Goal: Transaction & Acquisition: Obtain resource

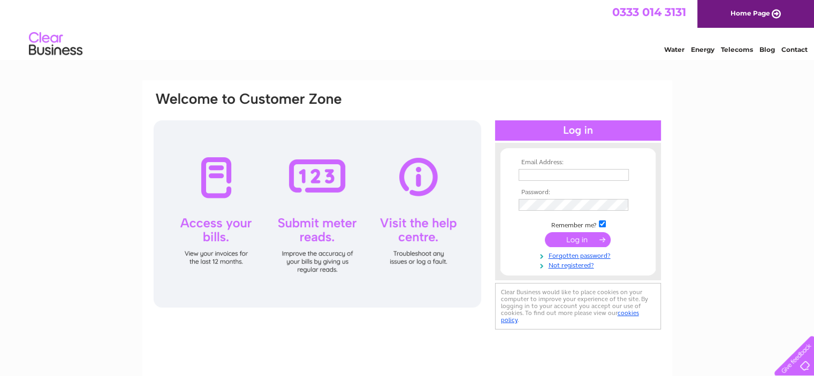
click at [542, 168] on td at bounding box center [578, 175] width 124 height 17
click at [542, 171] on input "text" at bounding box center [574, 175] width 111 height 13
type input "amdoggrooming@gmail.com"
click at [556, 242] on input "submit" at bounding box center [578, 240] width 66 height 15
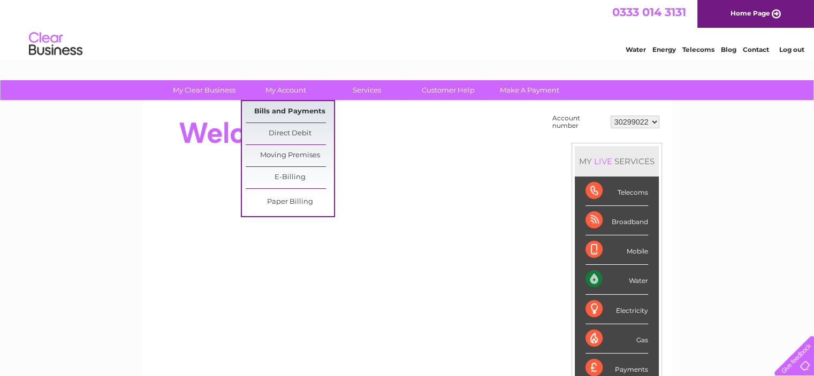
click at [282, 112] on link "Bills and Payments" at bounding box center [290, 111] width 88 height 21
click at [297, 175] on link "E-Billing" at bounding box center [290, 177] width 88 height 21
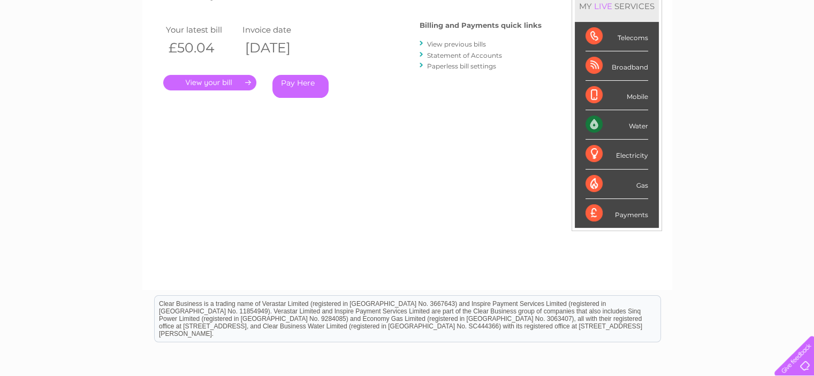
scroll to position [1, 0]
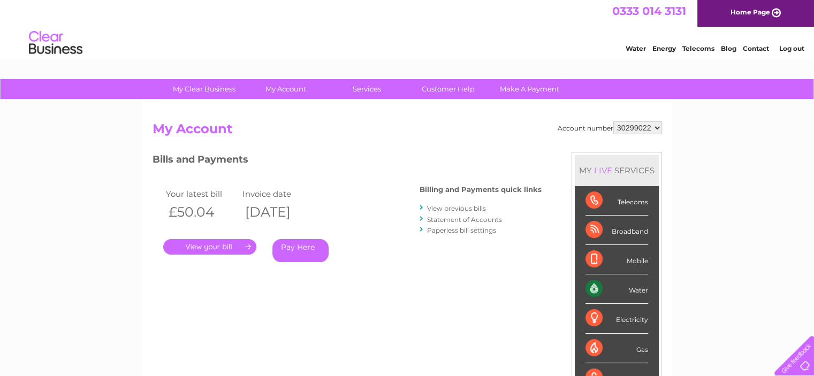
click at [482, 207] on link "View previous bills" at bounding box center [456, 209] width 59 height 8
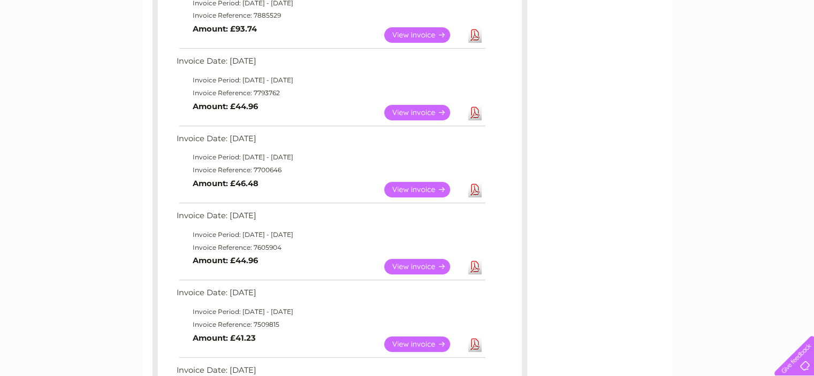
scroll to position [161, 0]
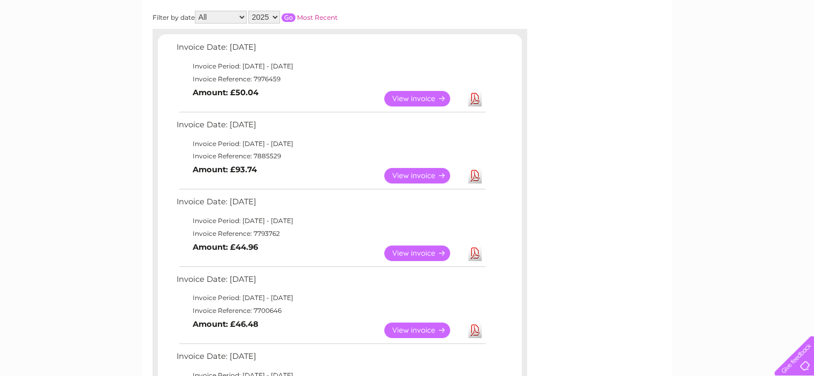
click at [255, 14] on select "2025 2024" at bounding box center [264, 17] width 32 height 13
click at [250, 11] on select "2025 2024" at bounding box center [264, 17] width 32 height 13
click at [294, 17] on input "button" at bounding box center [289, 17] width 14 height 9
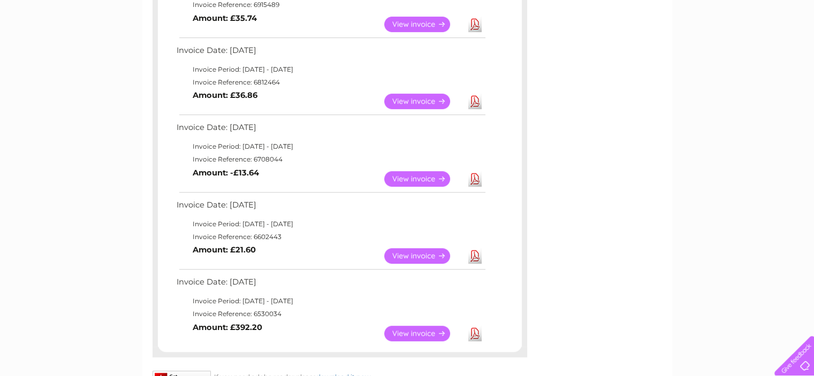
scroll to position [589, 0]
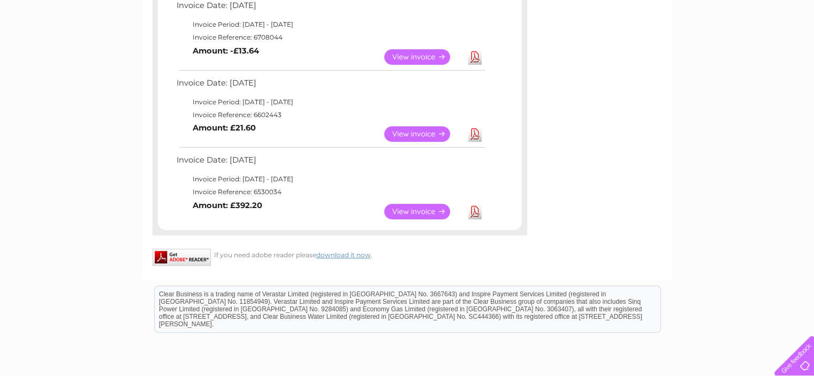
click at [478, 209] on link "Download" at bounding box center [475, 212] width 13 height 16
click at [473, 135] on link "Download" at bounding box center [475, 134] width 13 height 16
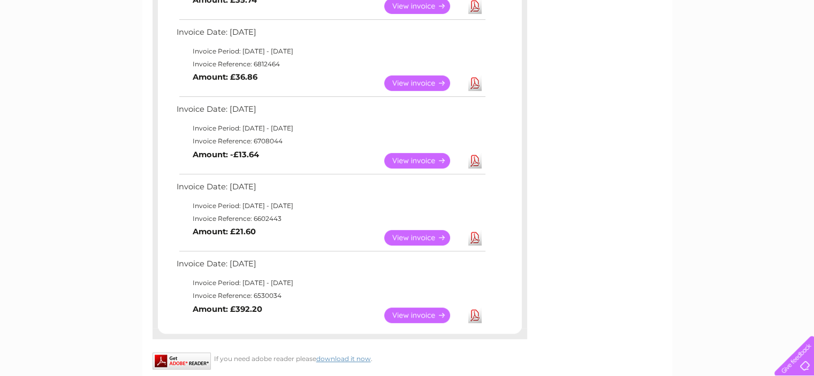
scroll to position [482, 0]
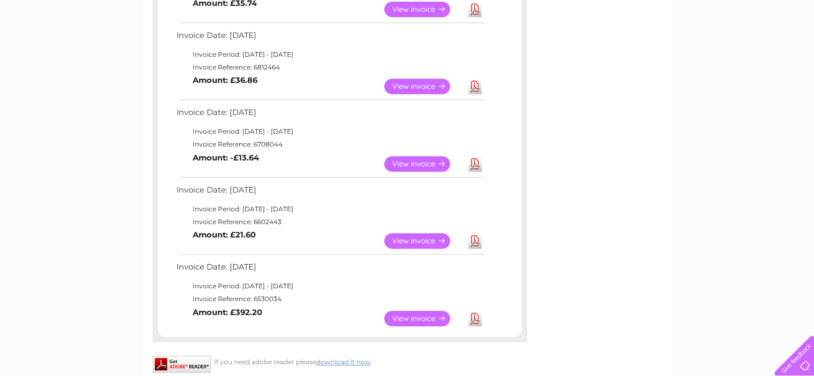
click at [478, 161] on link "Download" at bounding box center [475, 164] width 13 height 16
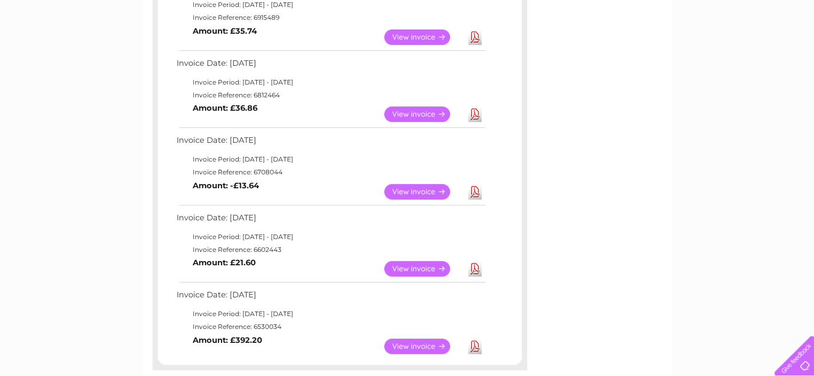
scroll to position [428, 0]
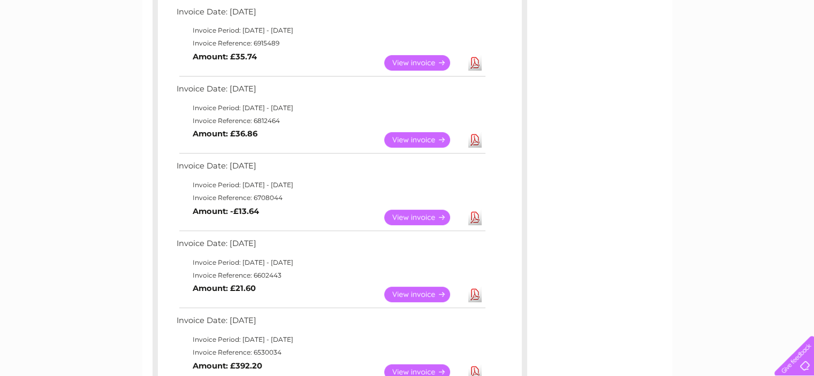
click at [479, 141] on link "Download" at bounding box center [475, 140] width 13 height 16
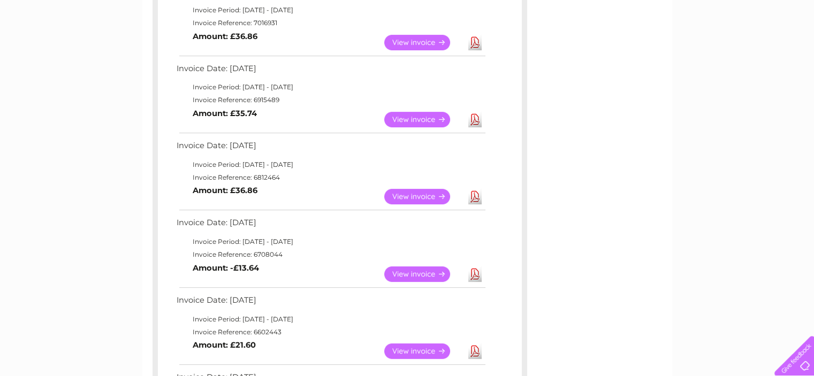
scroll to position [321, 0]
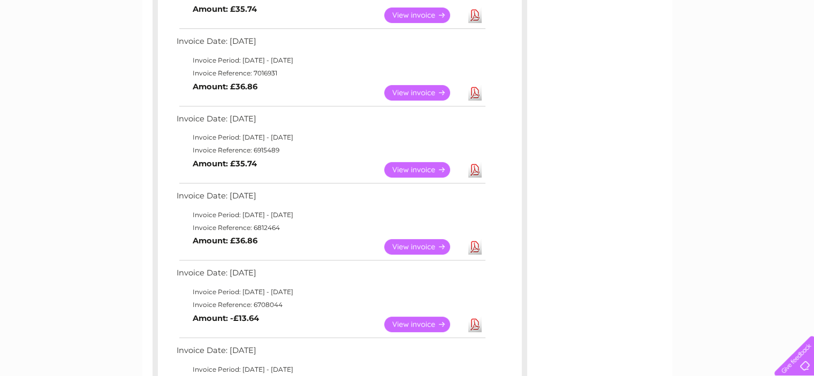
click at [476, 164] on link "Download" at bounding box center [475, 170] width 13 height 16
click at [473, 89] on link "Download" at bounding box center [475, 93] width 13 height 16
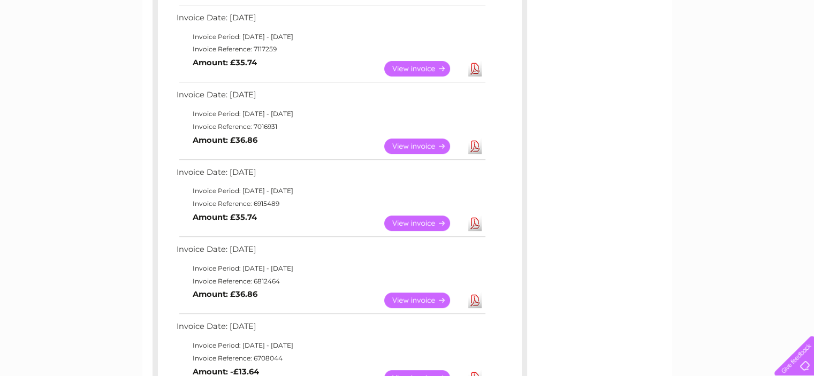
scroll to position [268, 0]
click at [476, 71] on link "Download" at bounding box center [475, 69] width 13 height 16
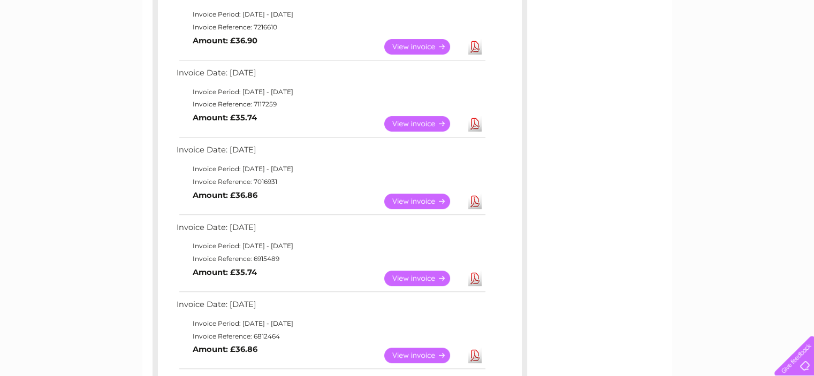
scroll to position [161, 0]
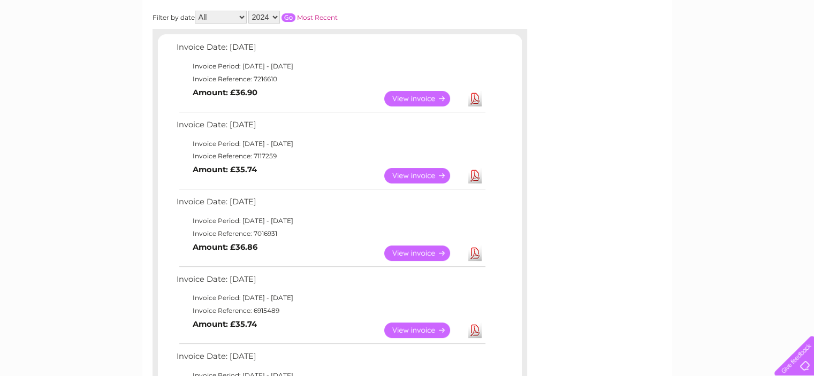
click at [471, 101] on link "Download" at bounding box center [475, 99] width 13 height 16
click at [274, 15] on select "2025 2024" at bounding box center [264, 17] width 32 height 13
select select "2025"
click at [250, 11] on select "2025 2024" at bounding box center [264, 17] width 32 height 13
click at [288, 13] on input "button" at bounding box center [289, 17] width 14 height 9
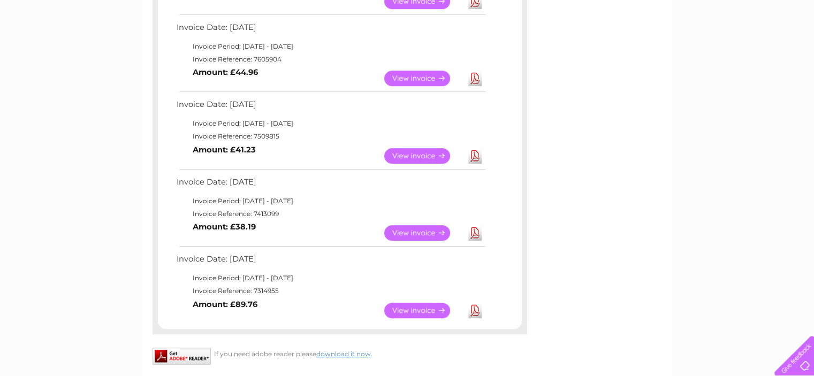
scroll to position [643, 0]
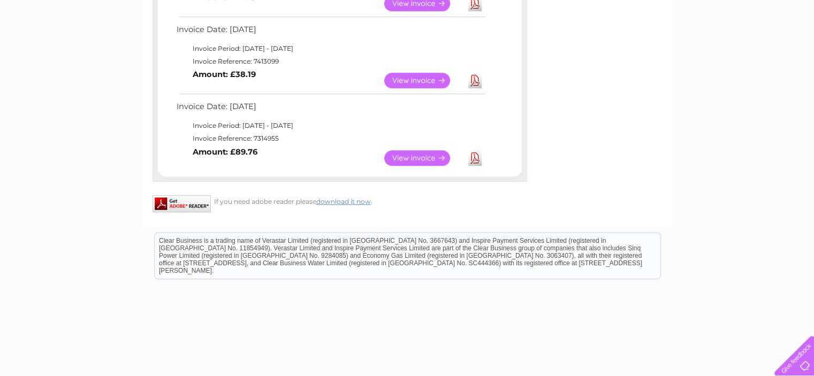
click at [471, 158] on link "Download" at bounding box center [475, 158] width 13 height 16
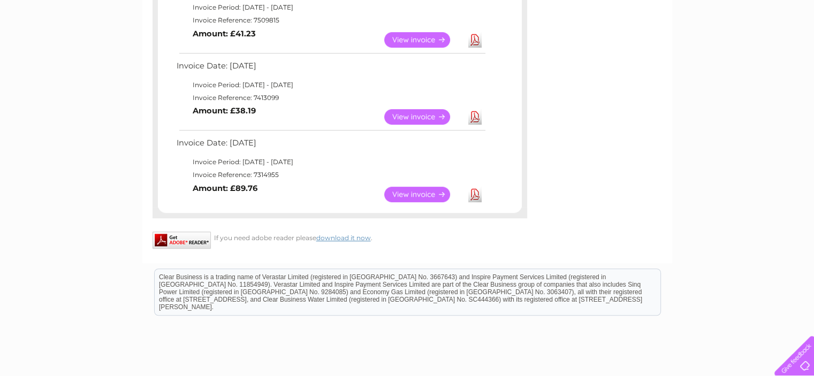
scroll to position [589, 0]
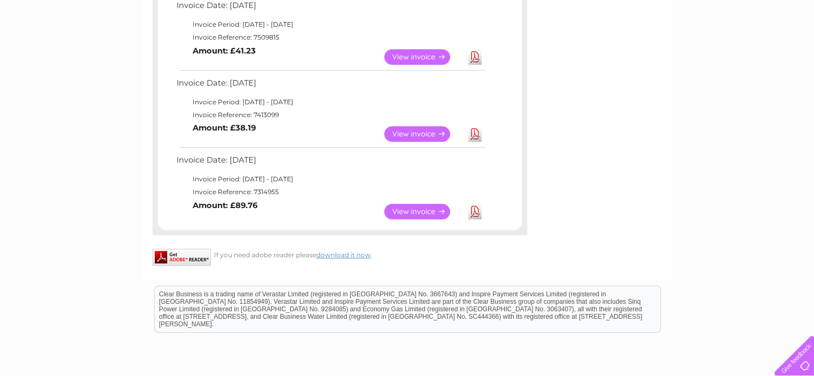
click at [474, 134] on link "Download" at bounding box center [475, 134] width 13 height 16
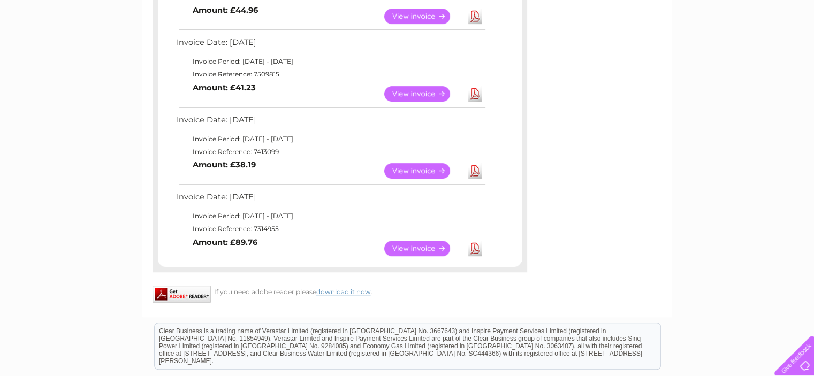
scroll to position [535, 0]
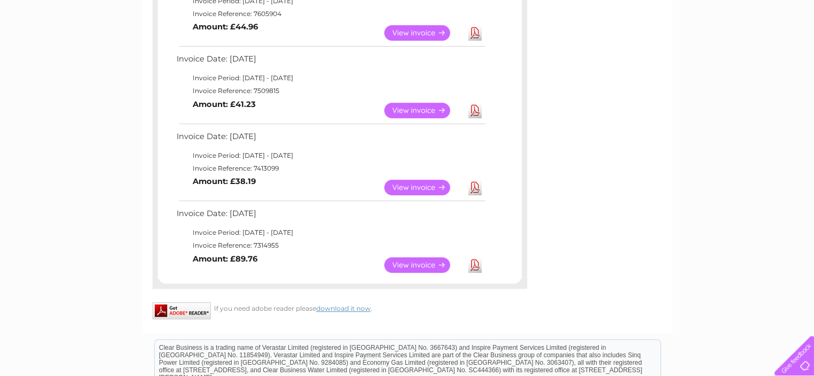
click at [478, 110] on link "Download" at bounding box center [475, 111] width 13 height 16
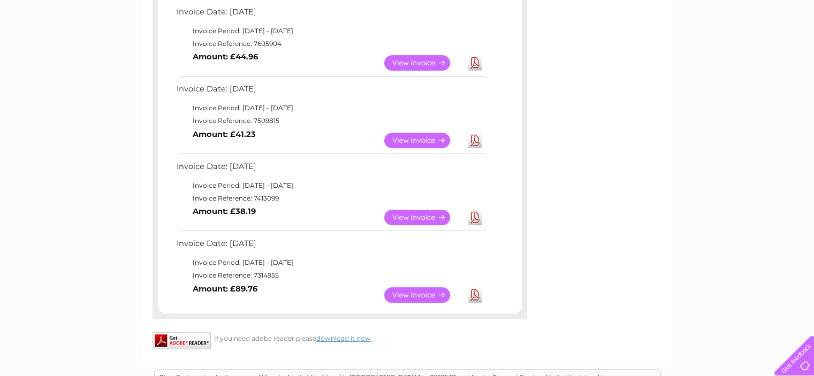
scroll to position [482, 0]
